Goal: Task Accomplishment & Management: Manage account settings

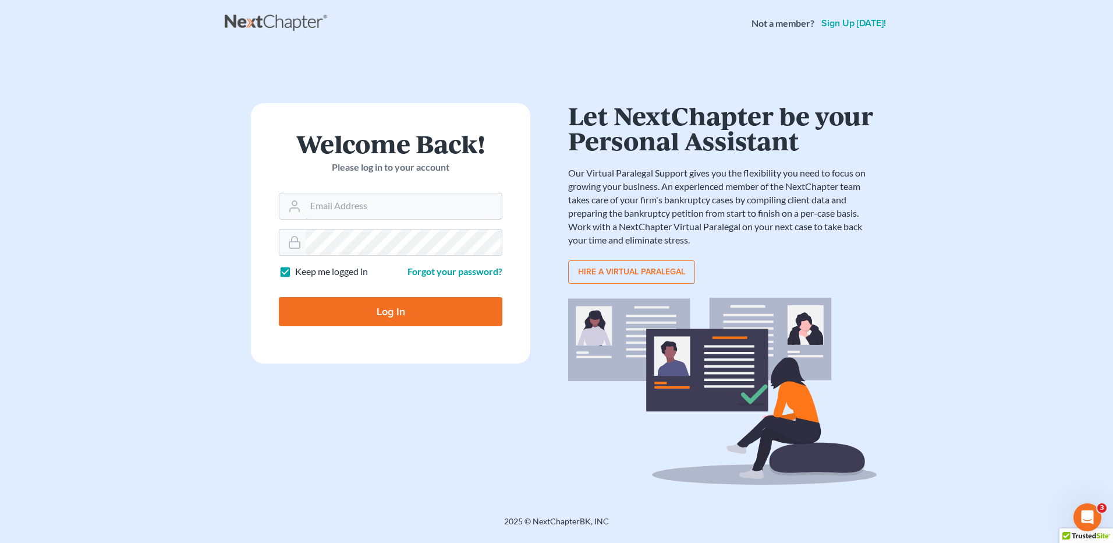
type input "[EMAIL_ADDRESS][DOMAIN_NAME]"
click at [391, 313] on input "Log In" at bounding box center [391, 311] width 224 height 29
type input "Thinking..."
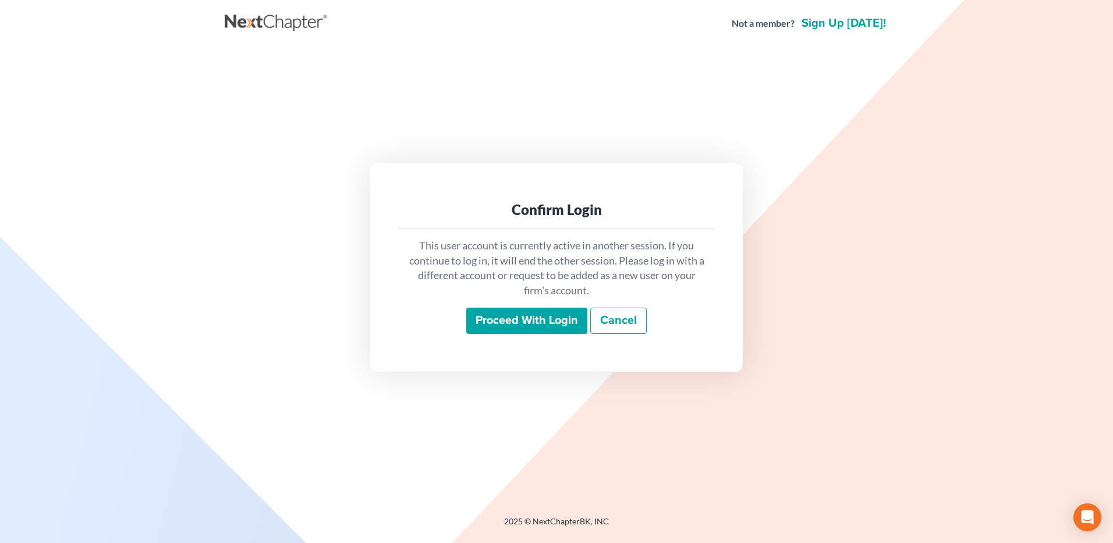
click at [532, 320] on input "Proceed with login" at bounding box center [526, 320] width 121 height 27
